Goal: Use online tool/utility: Use online tool/utility

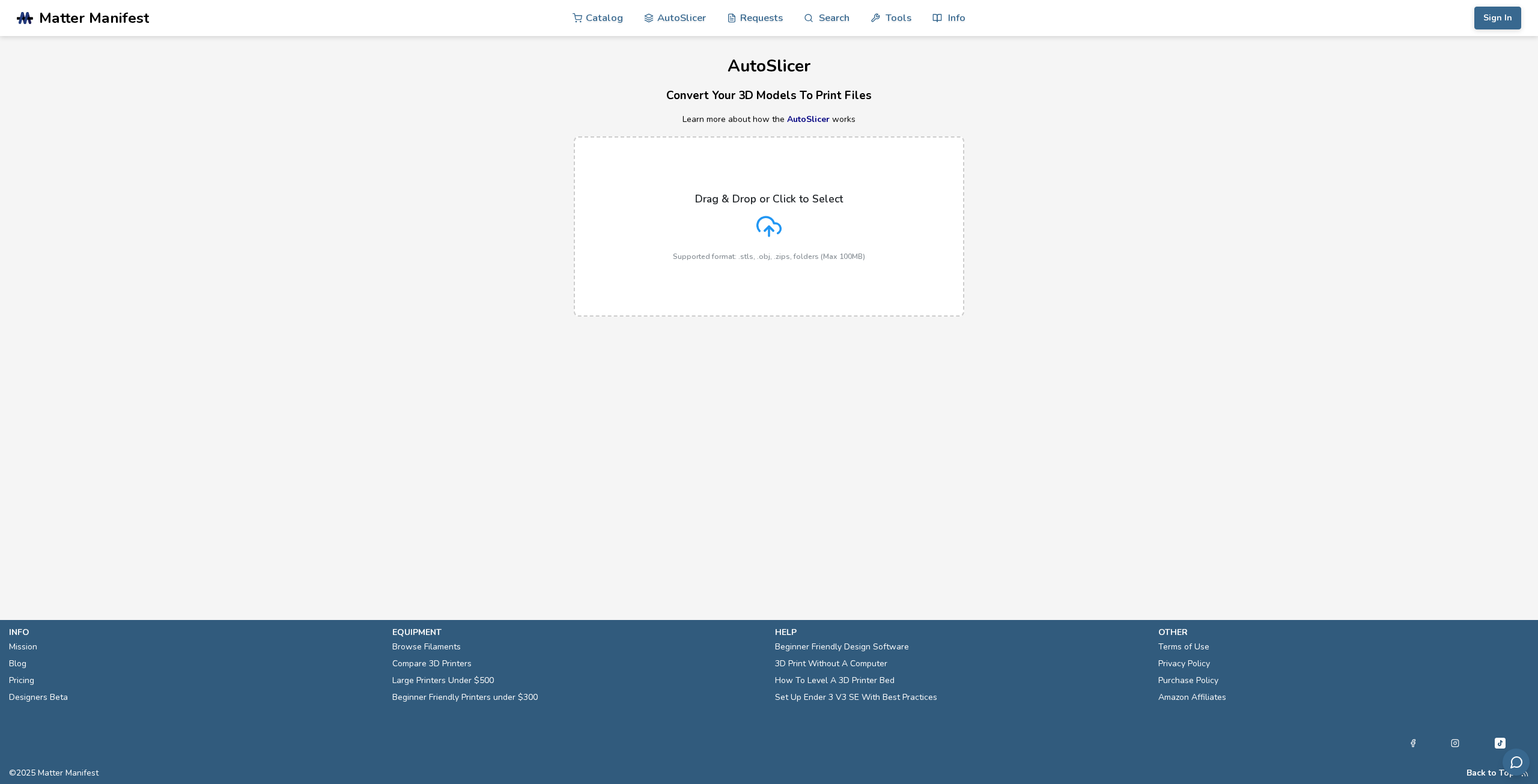
click at [786, 224] on div "Drag & Drop or Click to Select Supported format: .stls, .obj, .zips, folders (M…" at bounding box center [769, 226] width 192 height 68
click at [0, 0] on input "Drag & Drop or Click to Select Supported format: .stls, .obj, .zips, folders (M…" at bounding box center [0, 0] width 0 height 0
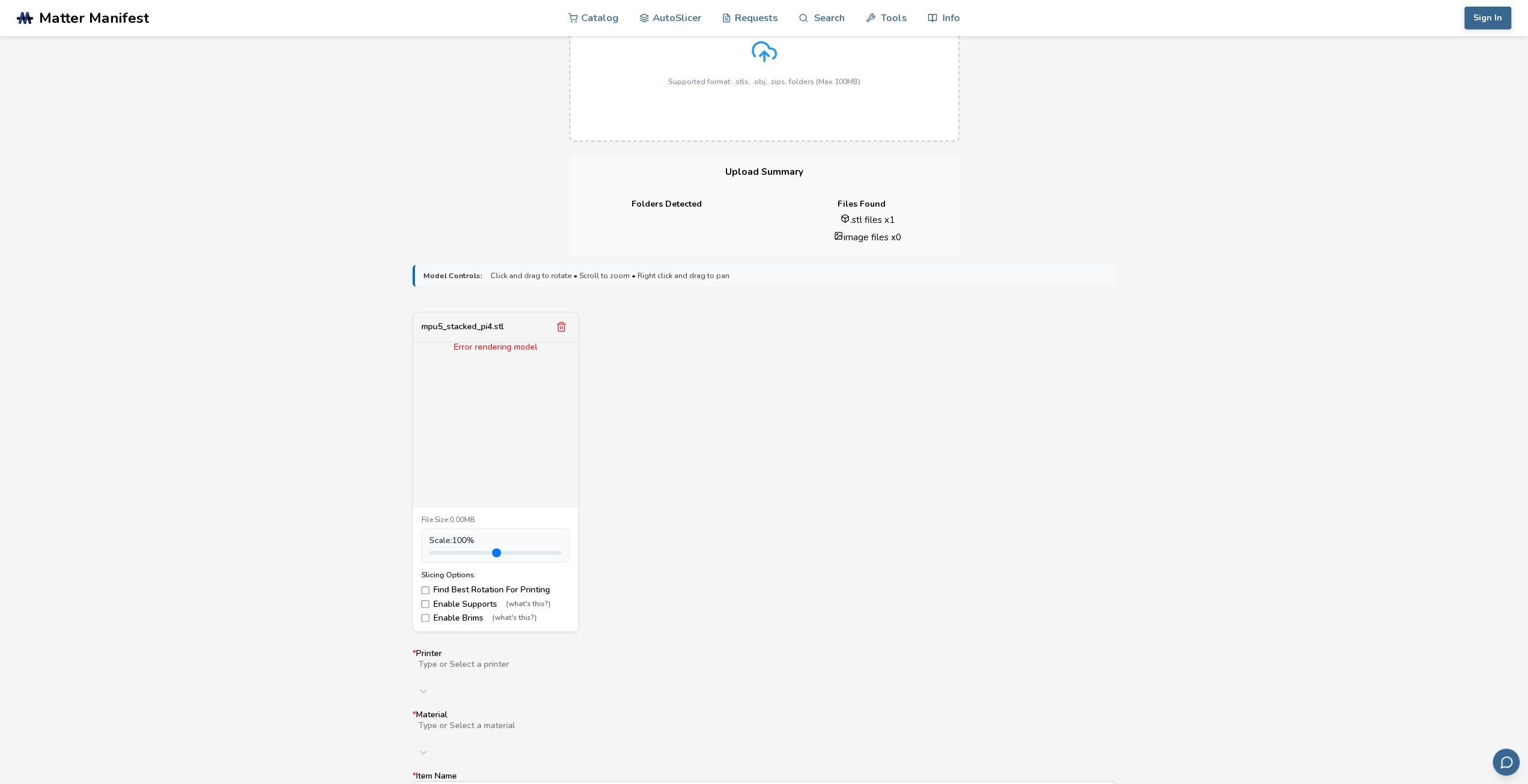
scroll to position [240, 0]
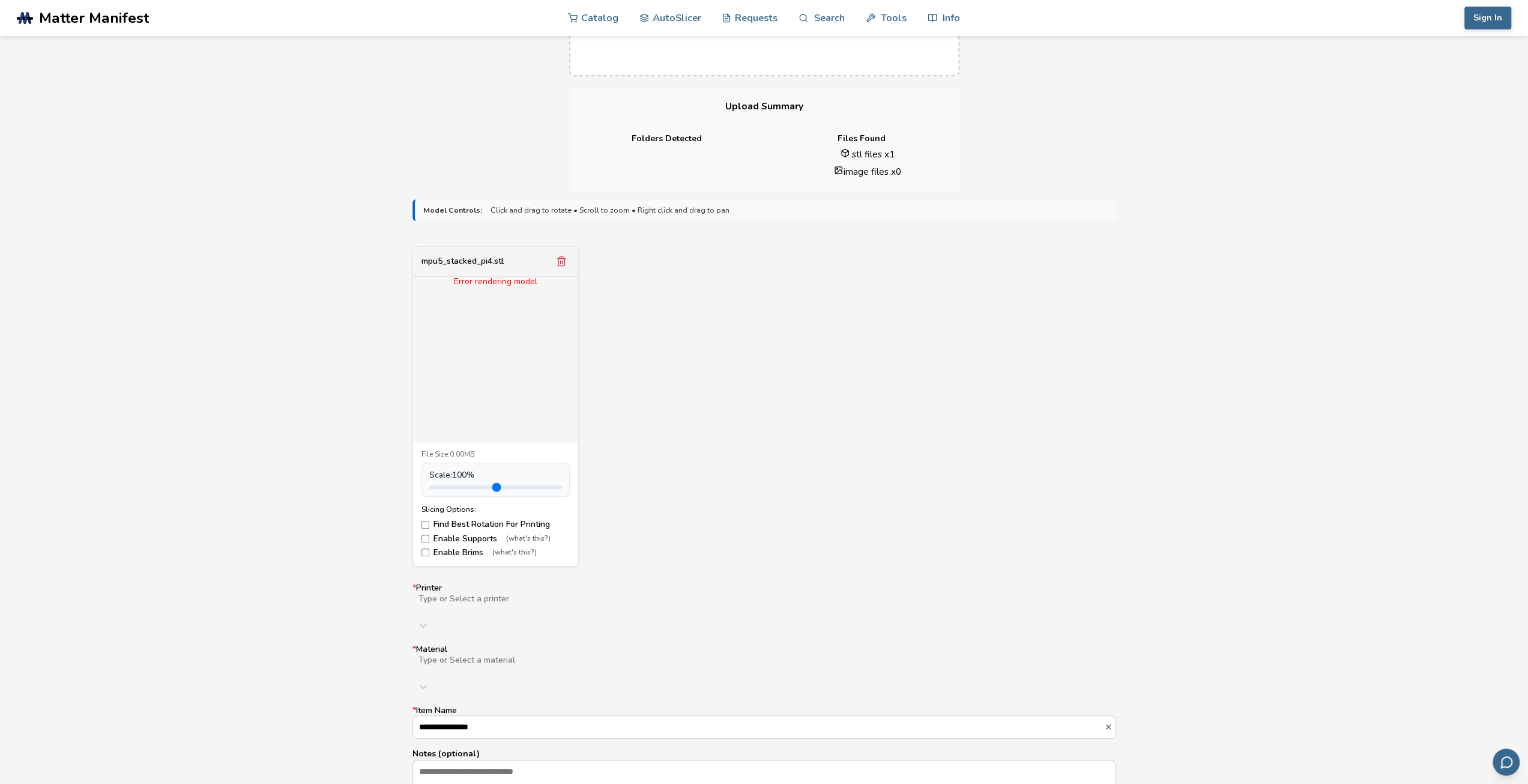
click at [561, 290] on div "Error rendering model" at bounding box center [496, 359] width 165 height 165
click at [1118, 348] on form "**********" at bounding box center [764, 548] width 720 height 714
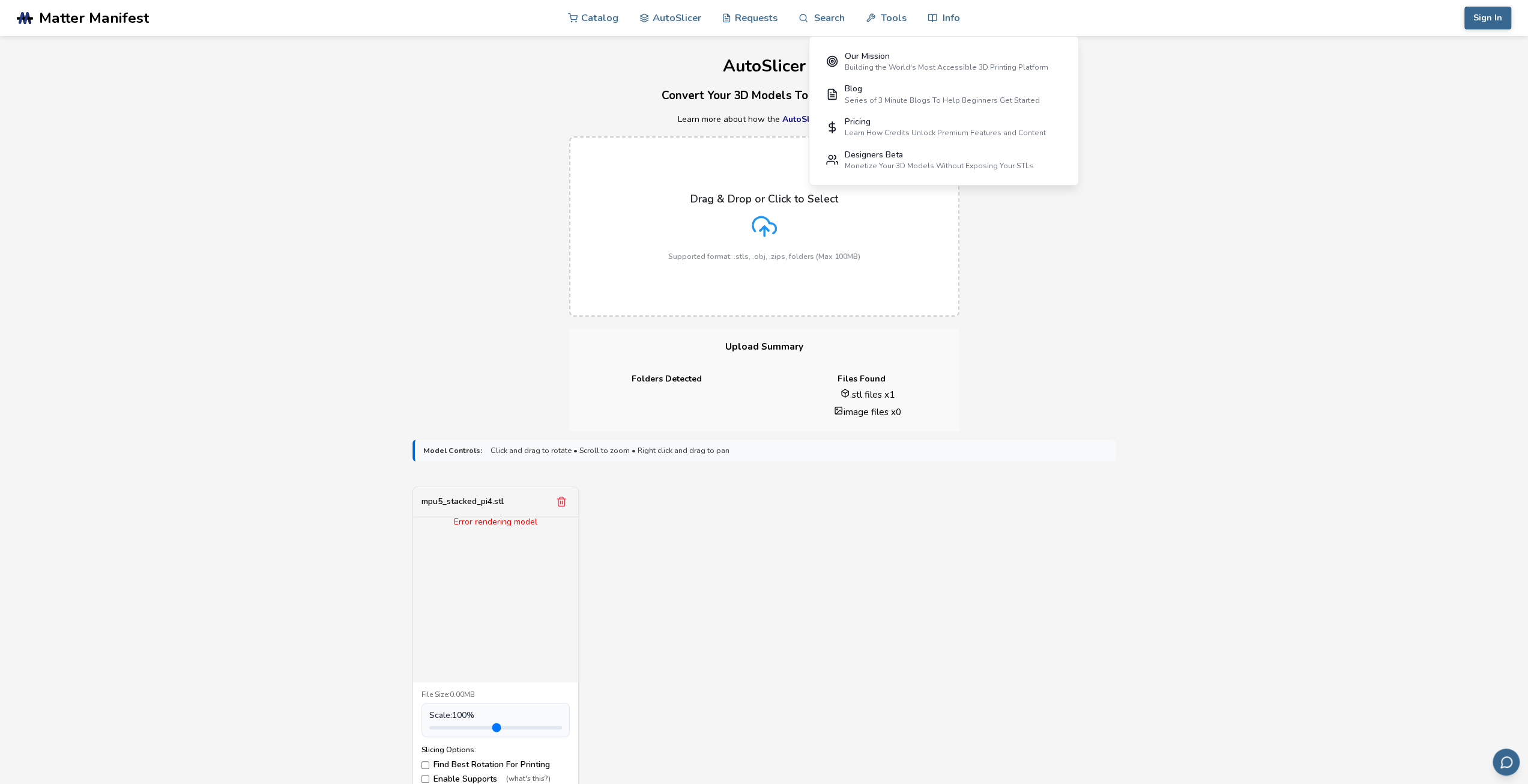
click at [451, 541] on div "Error rendering model" at bounding box center [496, 599] width 165 height 165
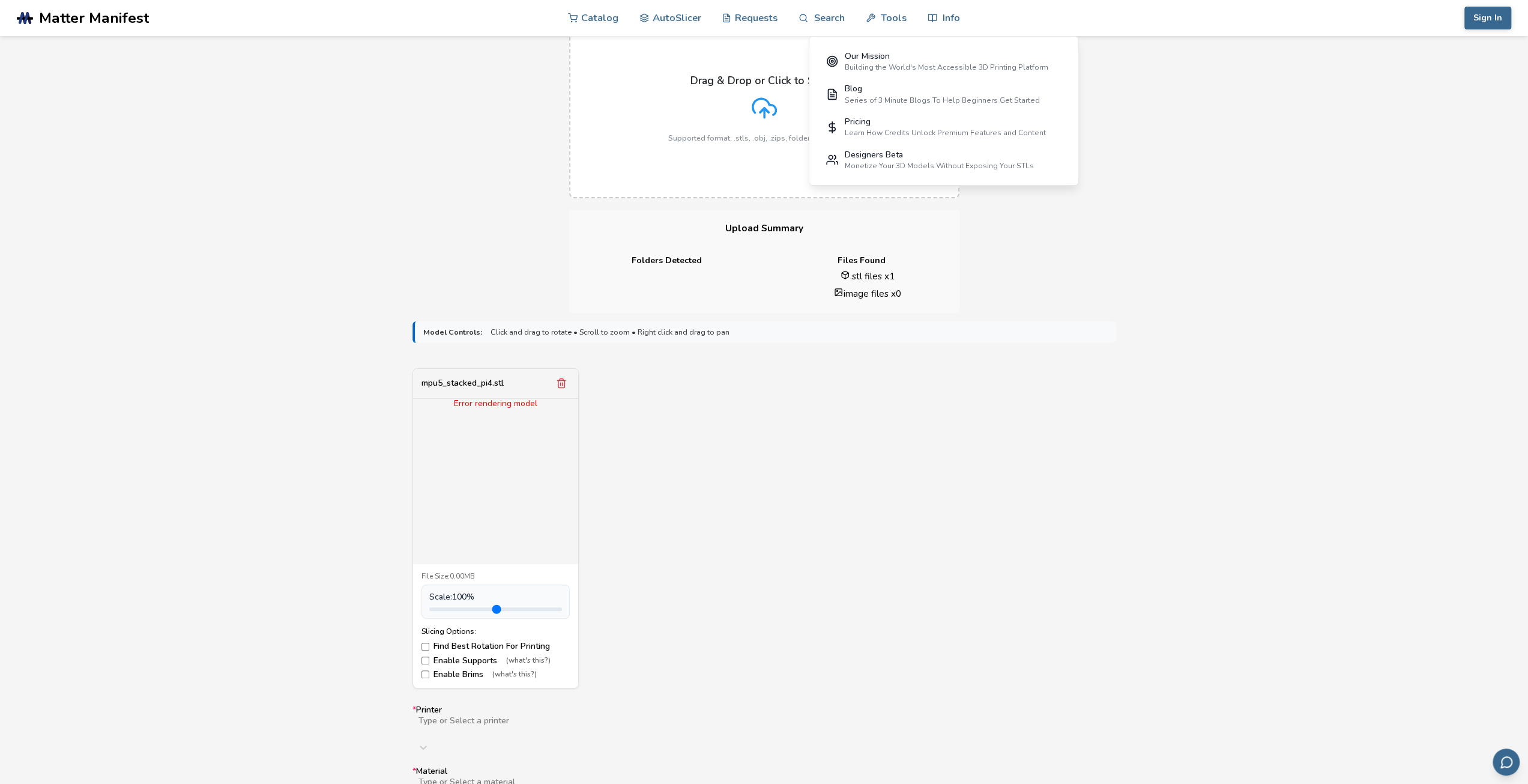
scroll to position [240, 0]
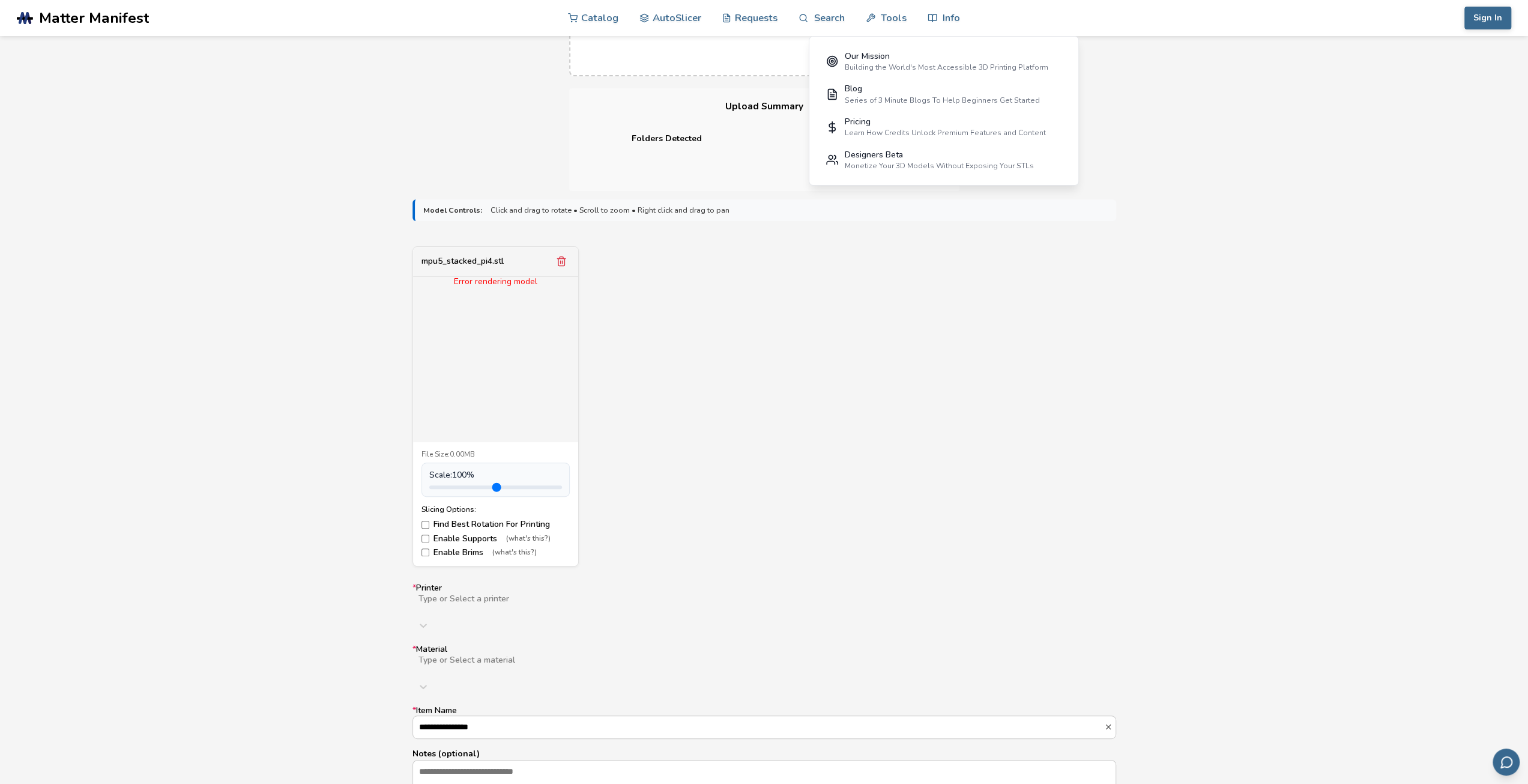
click at [461, 534] on label "Enable Supports (what's this?)" at bounding box center [496, 538] width 149 height 9
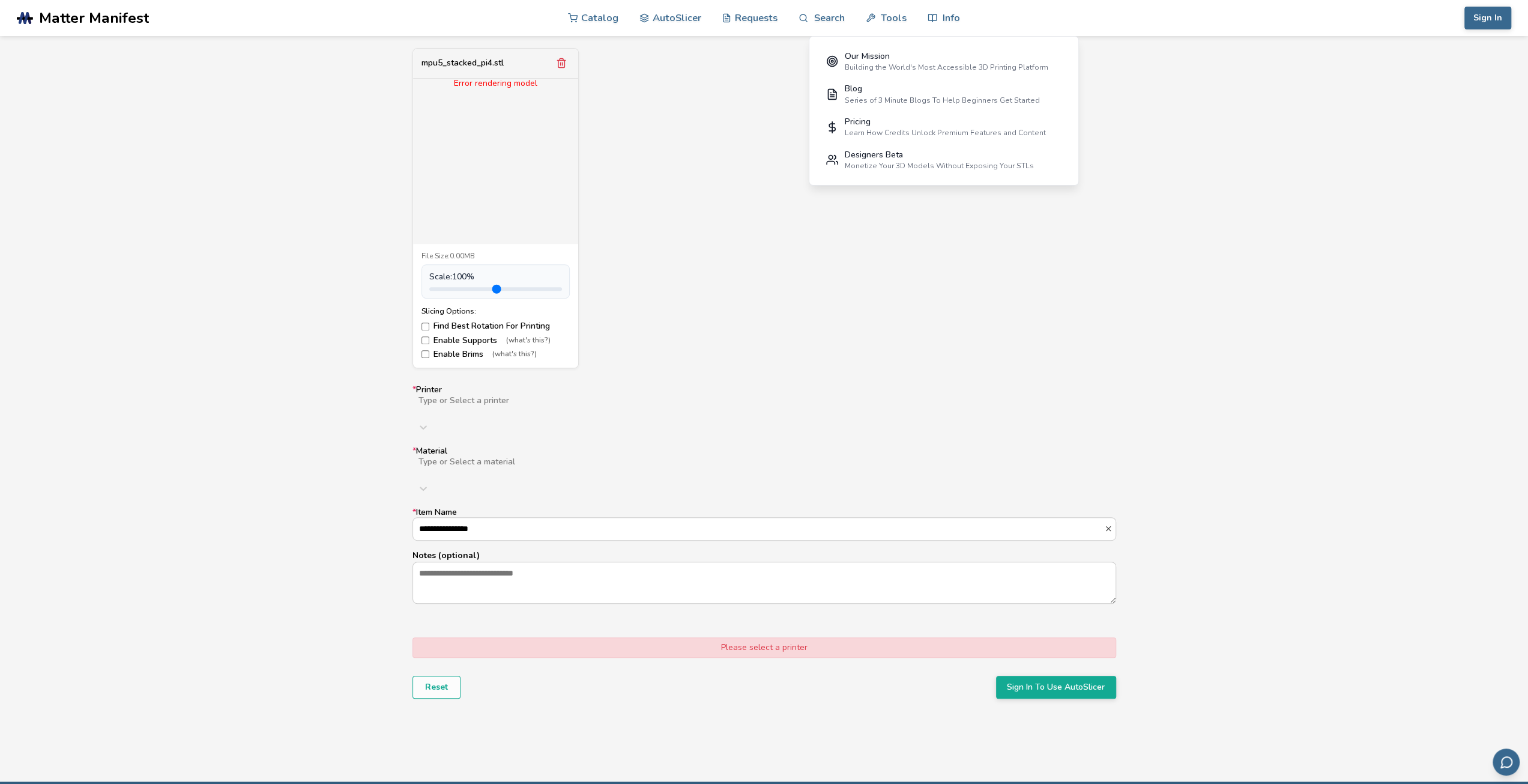
scroll to position [556, 0]
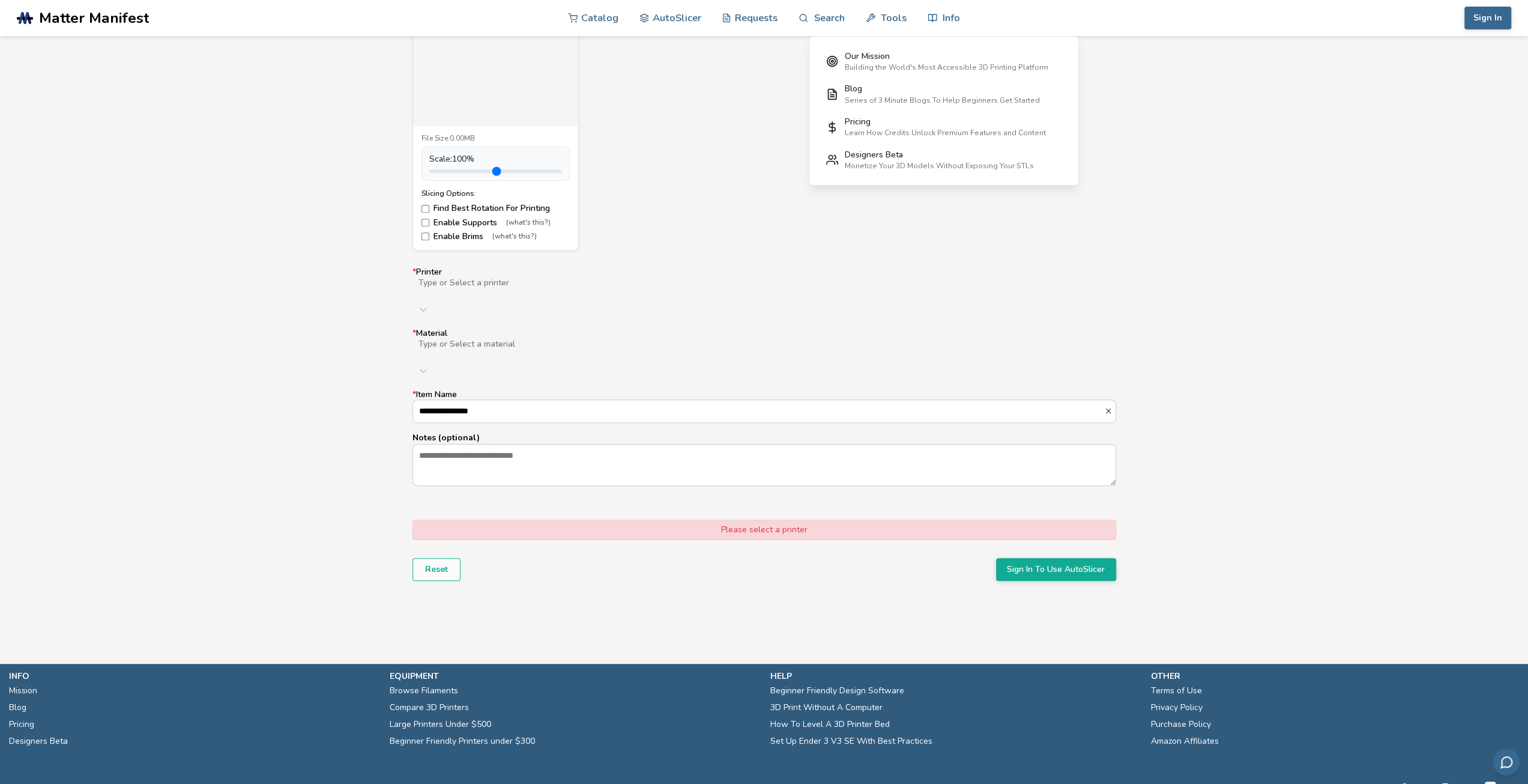
click at [576, 288] on div at bounding box center [609, 292] width 383 height 9
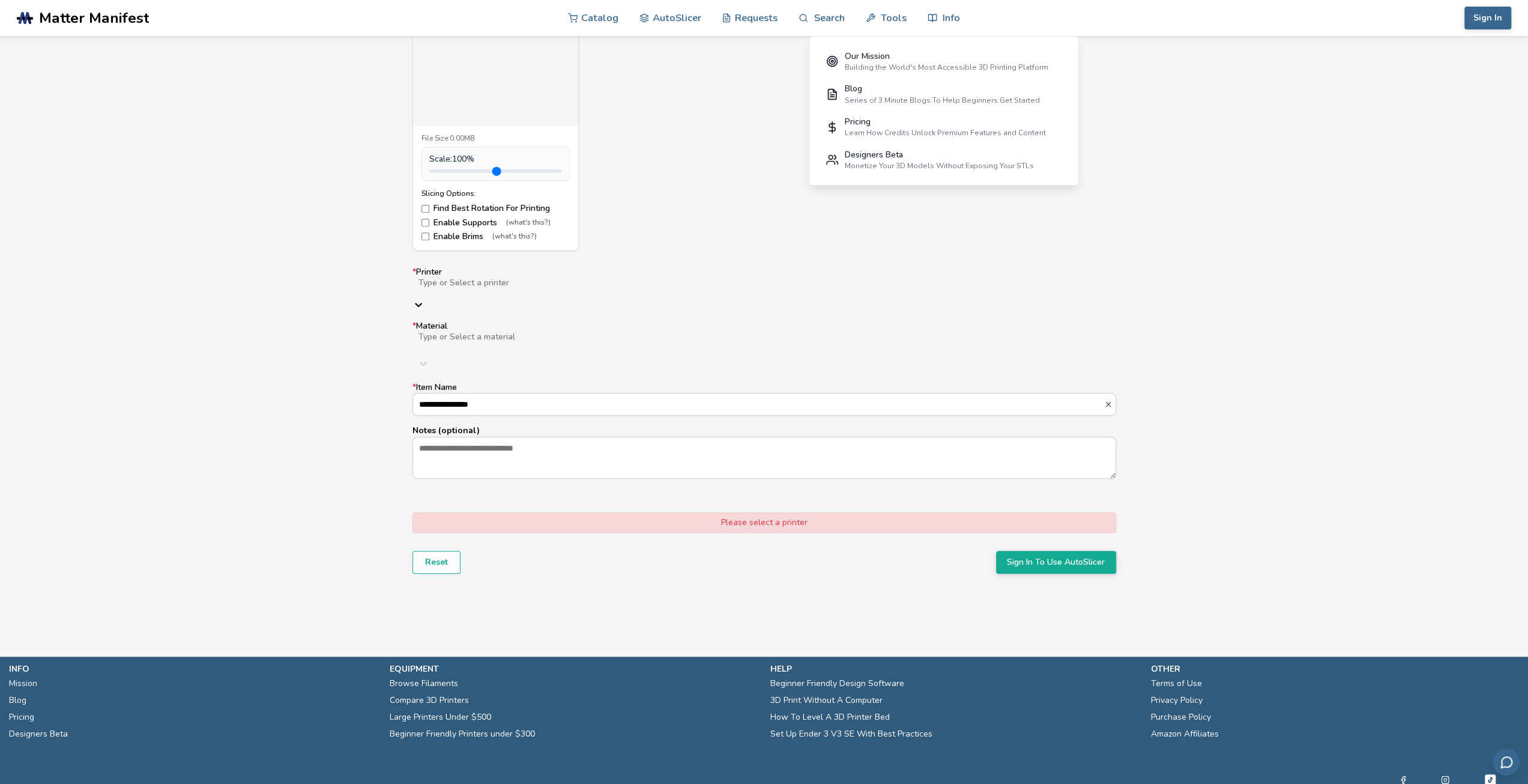
click at [576, 288] on div at bounding box center [609, 292] width 383 height 9
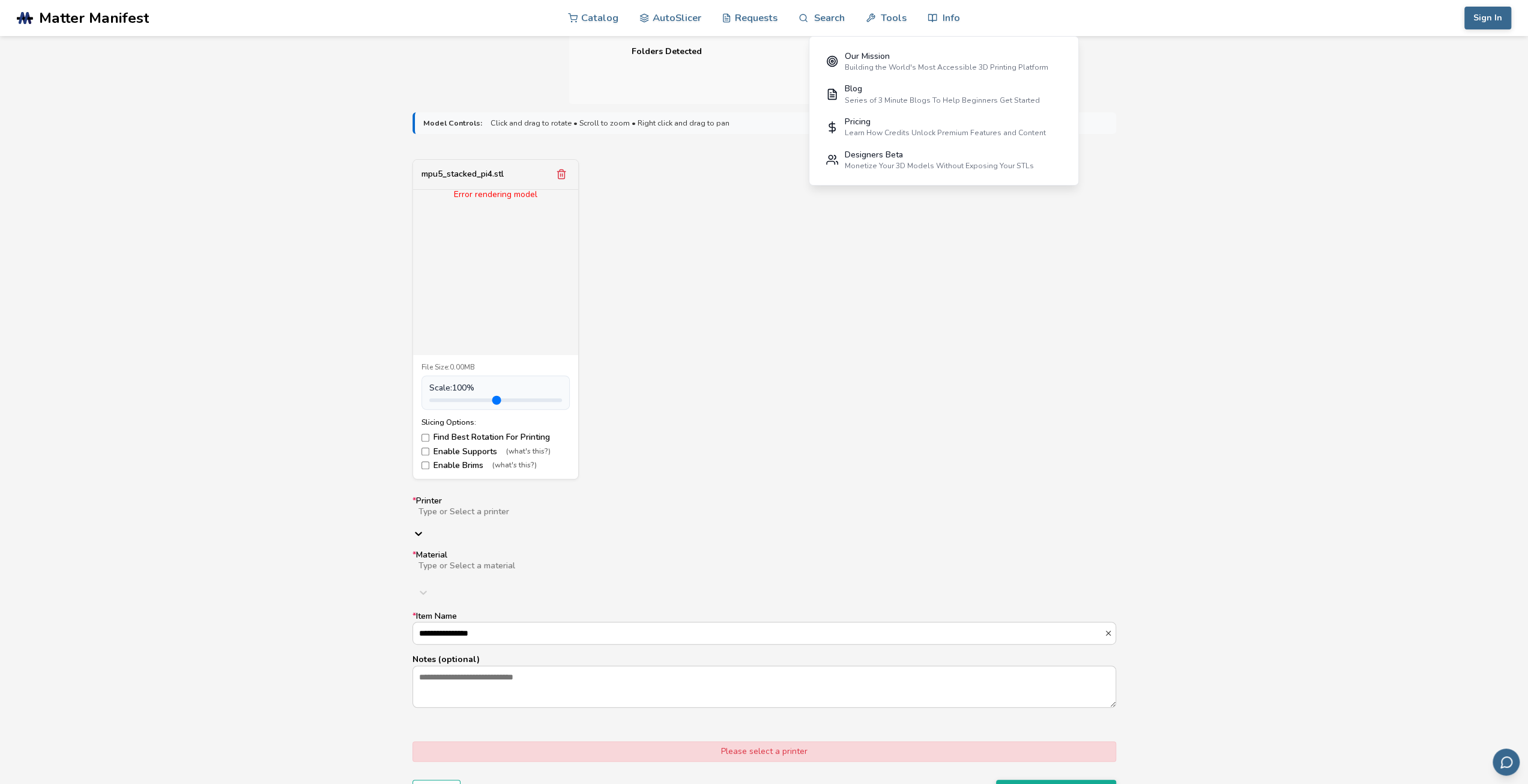
scroll to position [0, 0]
